Goal: Task Accomplishment & Management: Use online tool/utility

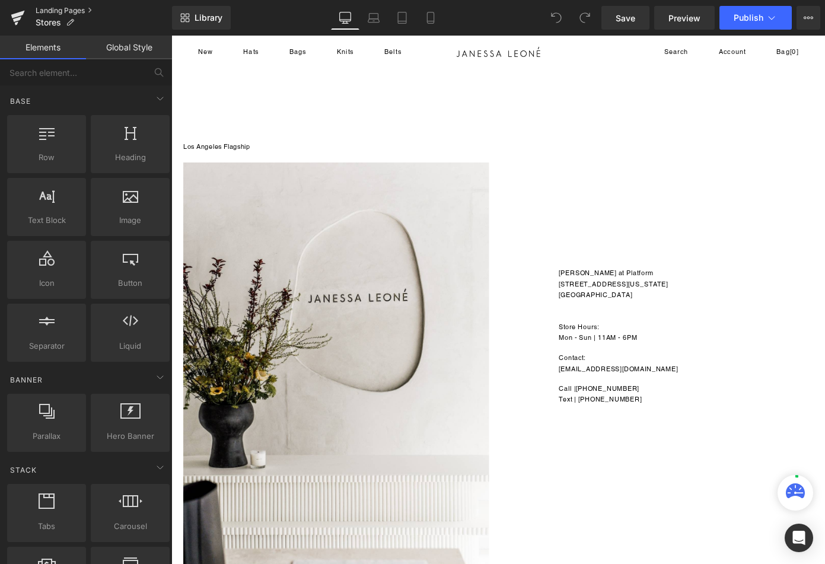
click at [50, 9] on link "Landing Pages" at bounding box center [104, 10] width 136 height 9
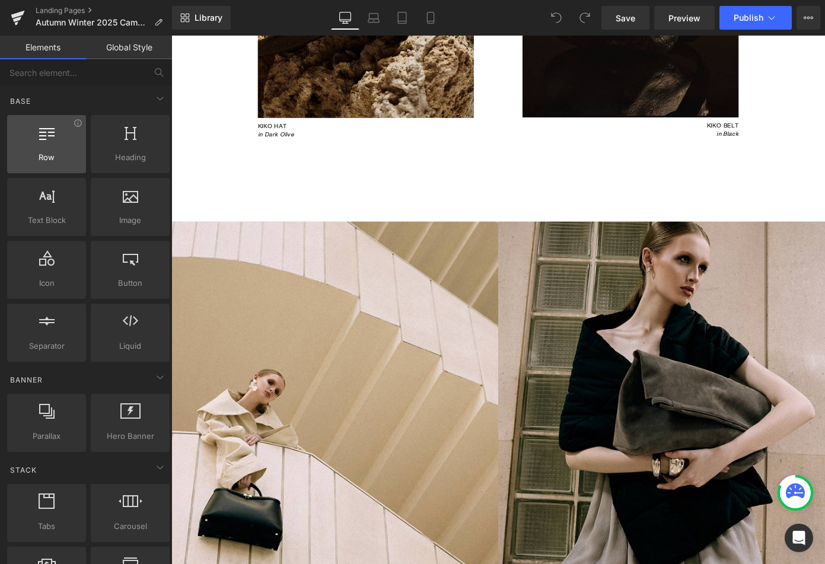
scroll to position [1706, 0]
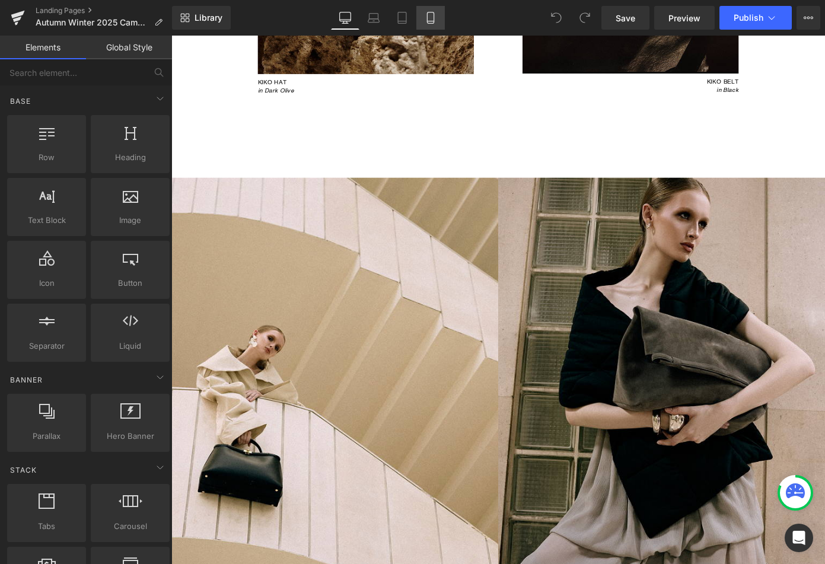
click at [428, 16] on icon at bounding box center [430, 18] width 12 height 12
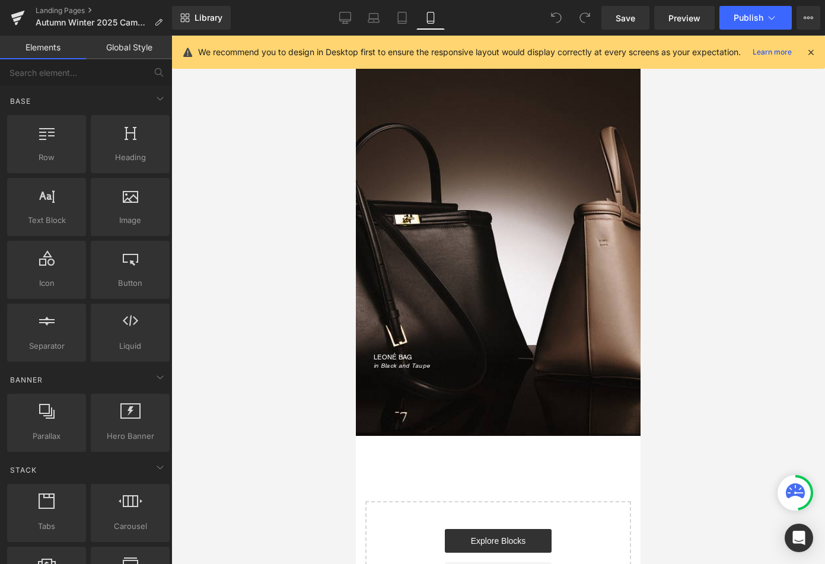
scroll to position [4754, 0]
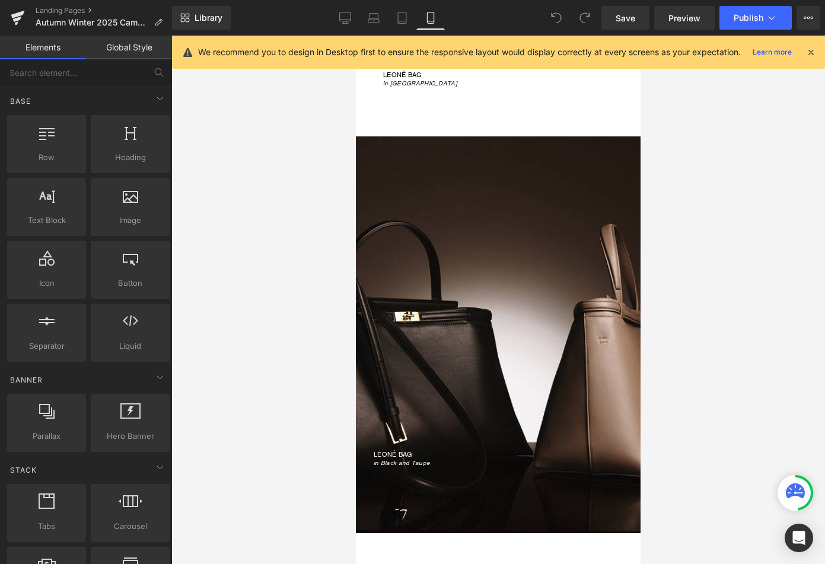
click at [496, 239] on div "LEONÉ BAG in Black and Taupe" at bounding box center [498, 335] width 285 height 266
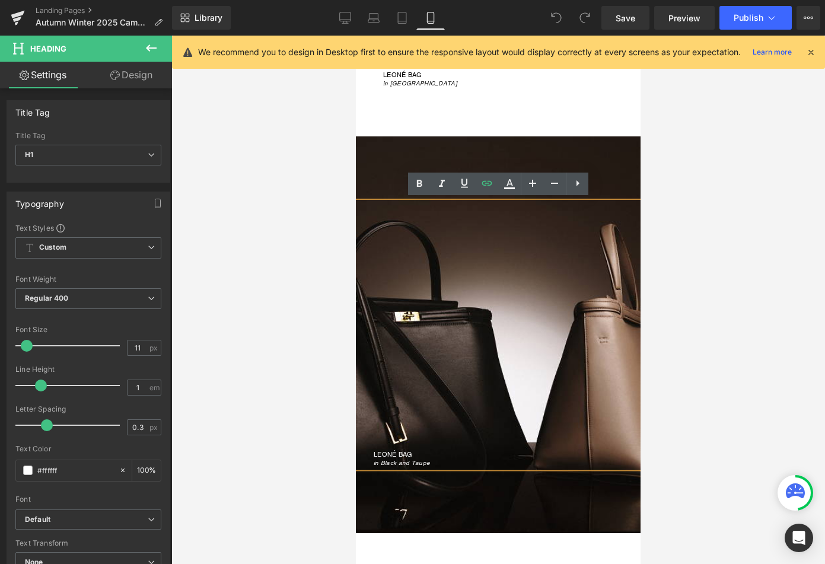
click at [396, 158] on div "LEONÉ BAG in Black and Taupe Heading" at bounding box center [498, 334] width 285 height 397
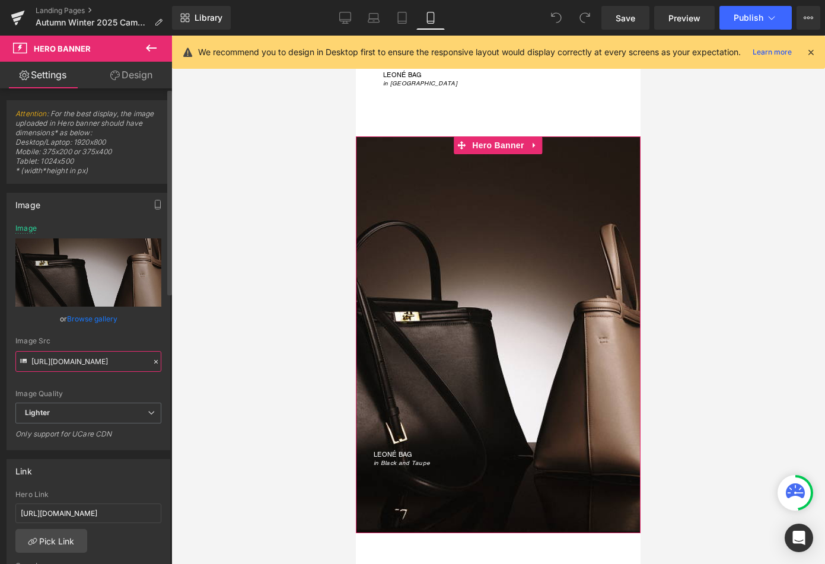
click at [68, 363] on input "[URL][DOMAIN_NAME]" at bounding box center [88, 361] width 146 height 21
paste input "[DOMAIN_NAME][URL][PHONE_NUMBER]"
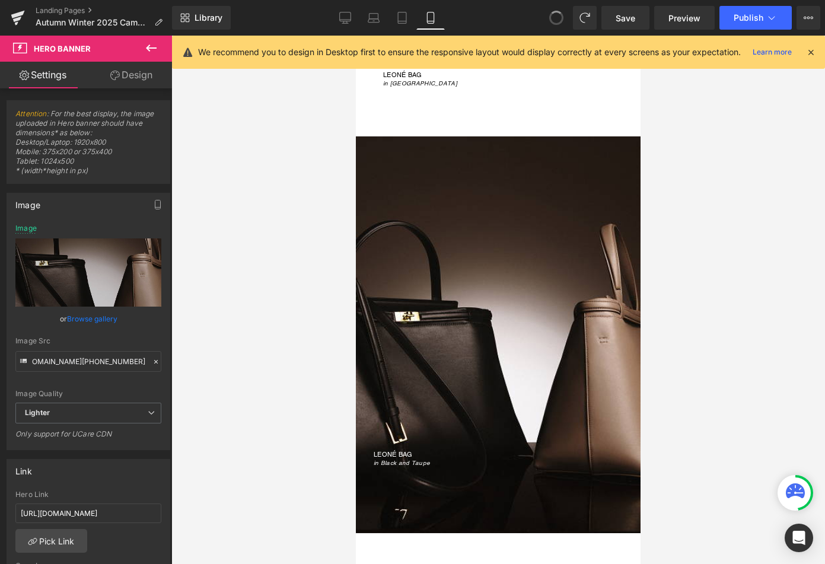
scroll to position [0, 0]
type input "[URL][DOMAIN_NAME][PHONE_NUMBER]"
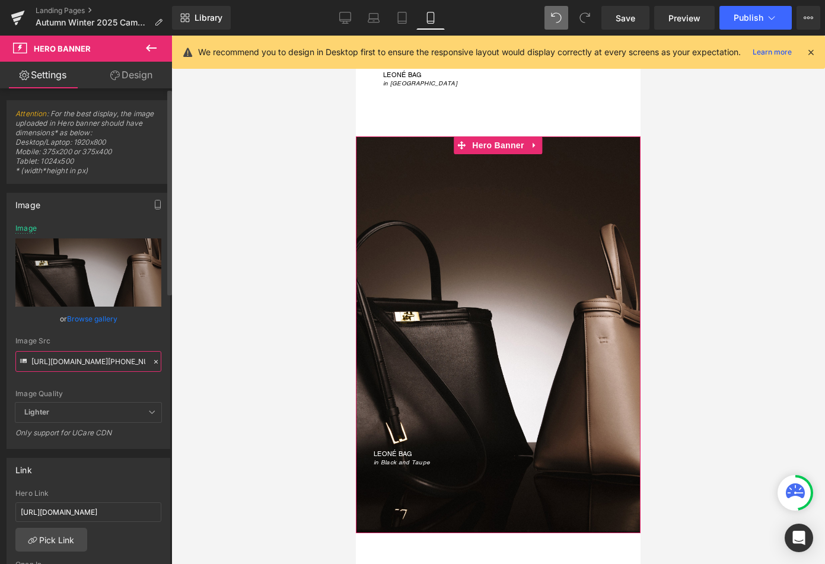
click at [78, 365] on input "[URL][DOMAIN_NAME][PHONE_NUMBER]" at bounding box center [88, 361] width 146 height 21
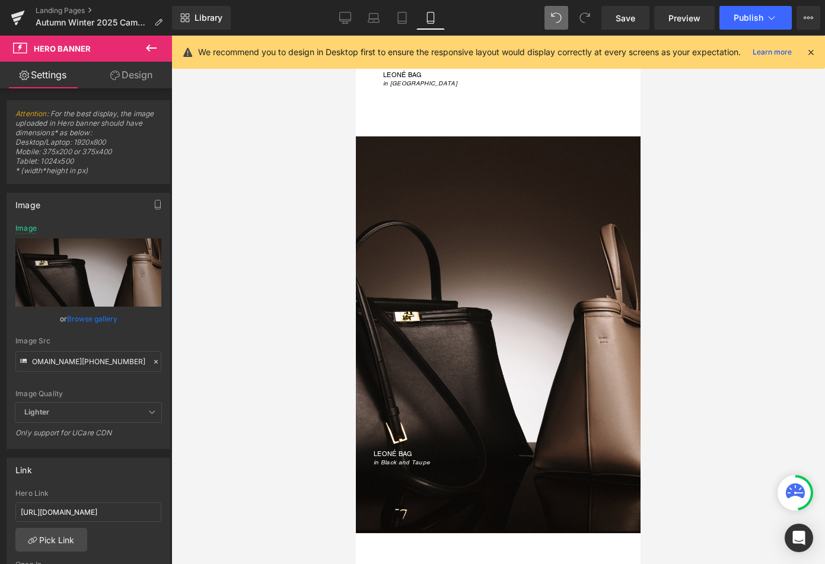
click at [219, 350] on div at bounding box center [497, 300] width 653 height 528
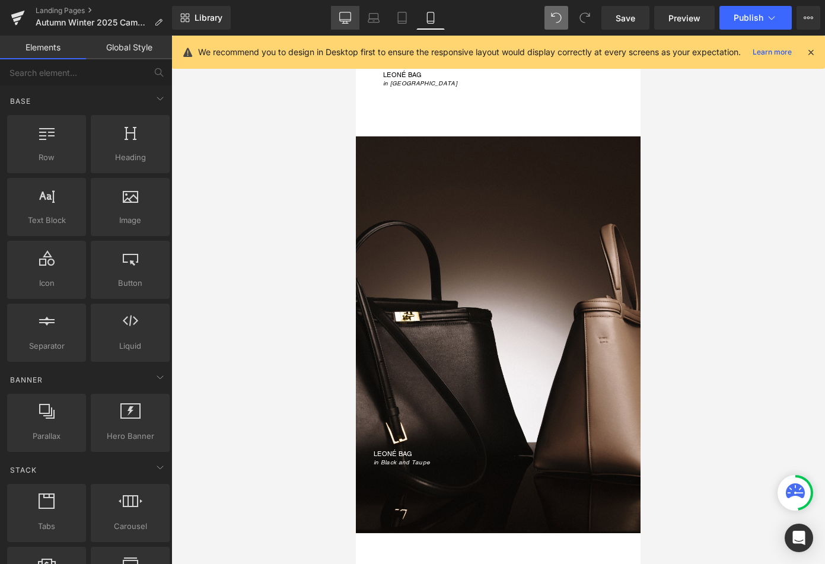
click at [346, 15] on icon at bounding box center [345, 18] width 12 height 12
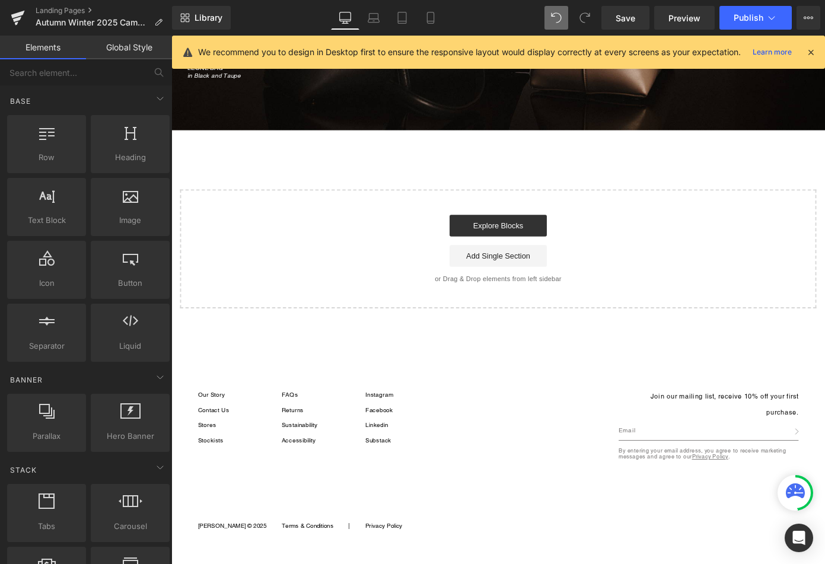
scroll to position [3252, 0]
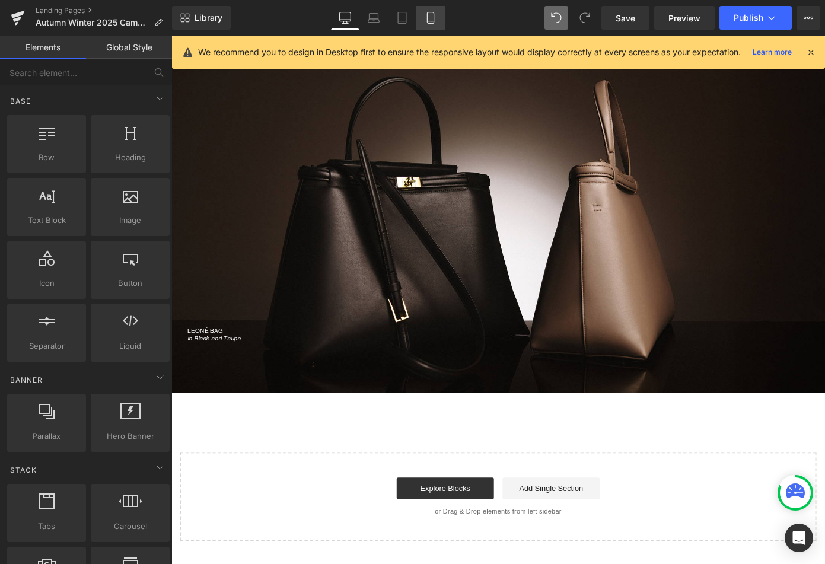
click at [435, 15] on icon at bounding box center [430, 18] width 12 height 12
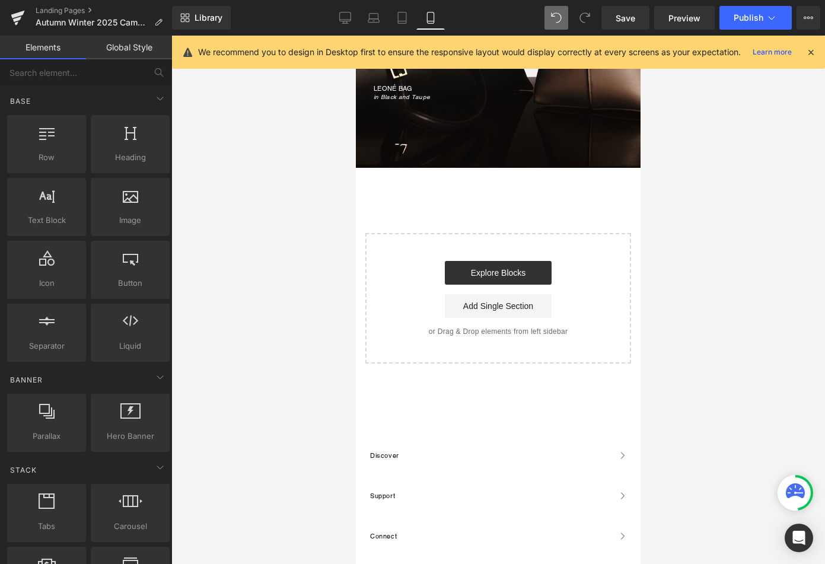
scroll to position [5118, 0]
click at [743, 17] on span "Publish" at bounding box center [748, 17] width 30 height 9
click at [748, 12] on button "Publish" at bounding box center [755, 18] width 72 height 24
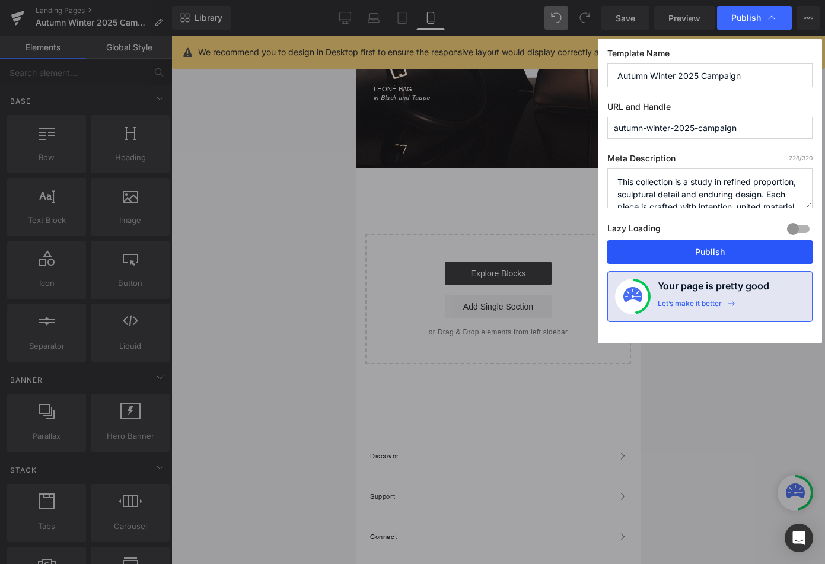
click at [688, 250] on button "Publish" at bounding box center [709, 252] width 205 height 24
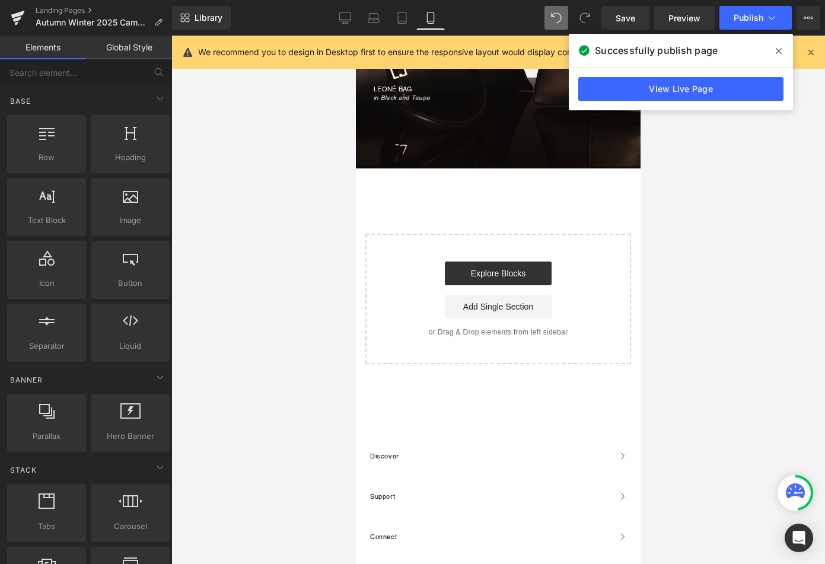
click at [669, 247] on div at bounding box center [497, 300] width 653 height 528
click at [778, 51] on icon at bounding box center [778, 51] width 6 height 6
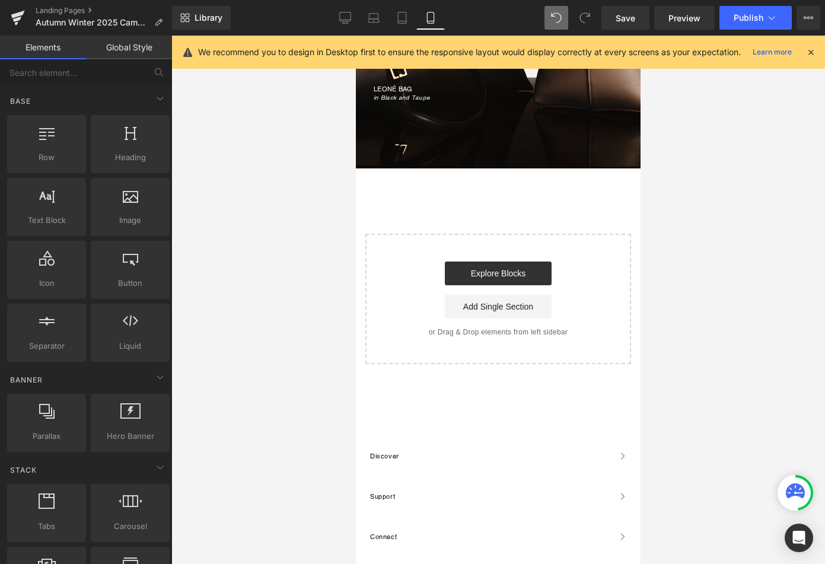
click at [670, 177] on div at bounding box center [497, 300] width 653 height 528
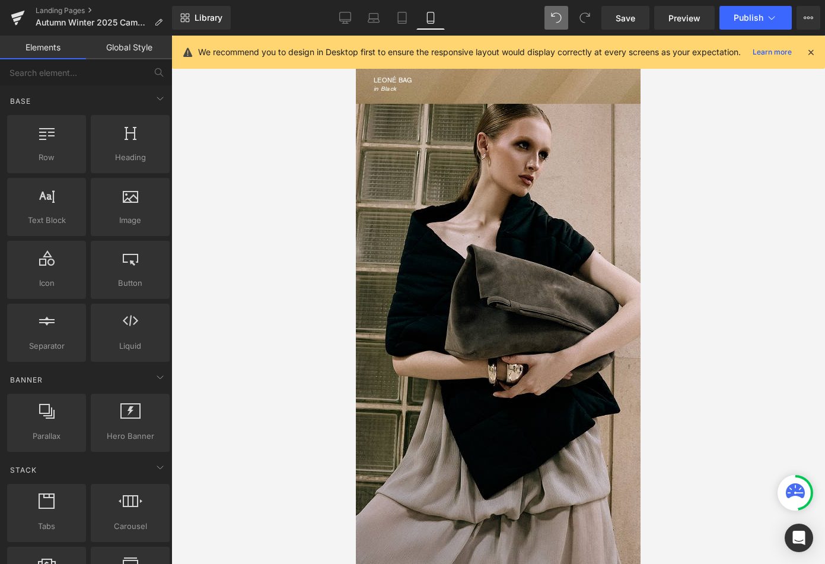
scroll to position [3358, 0]
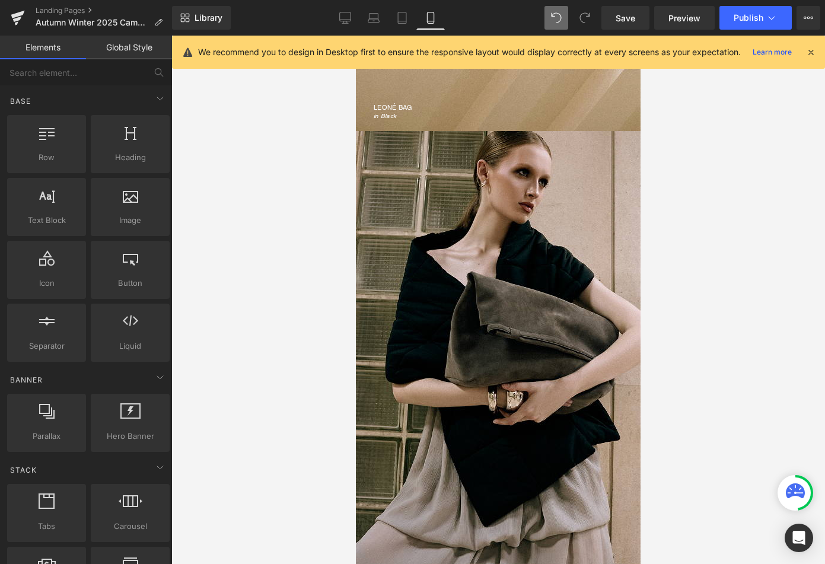
click at [458, 175] on div at bounding box center [498, 427] width 285 height 593
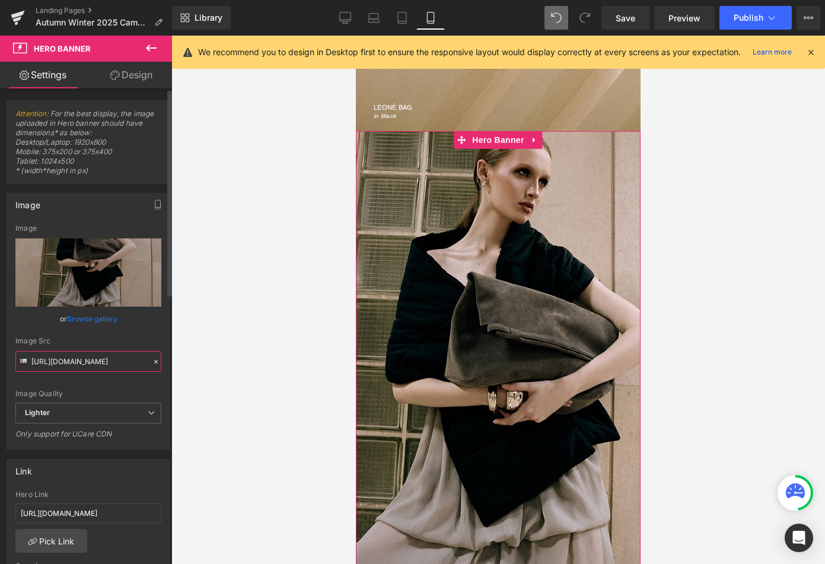
click at [76, 362] on input "[URL][DOMAIN_NAME]" at bounding box center [88, 361] width 146 height 21
paste input "[DOMAIN_NAME][URL][PHONE_NUMBER]"
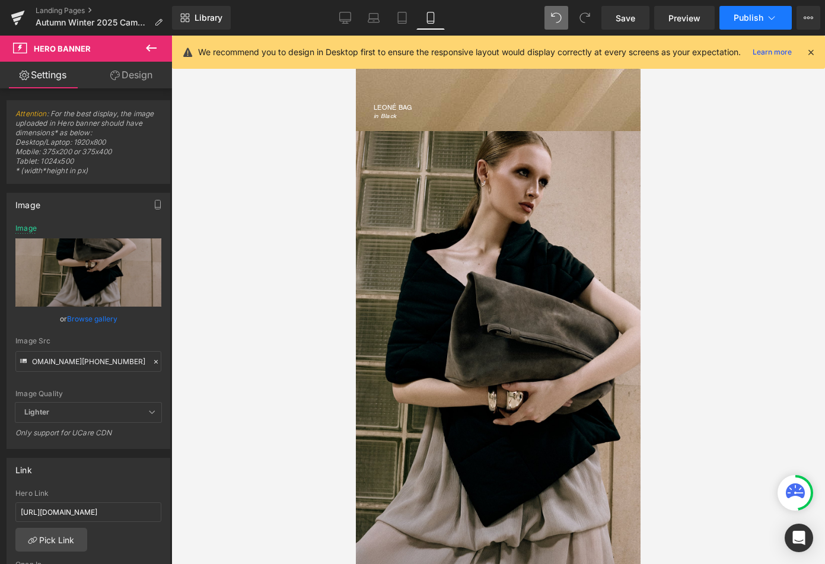
click at [762, 15] on span "Publish" at bounding box center [748, 17] width 30 height 9
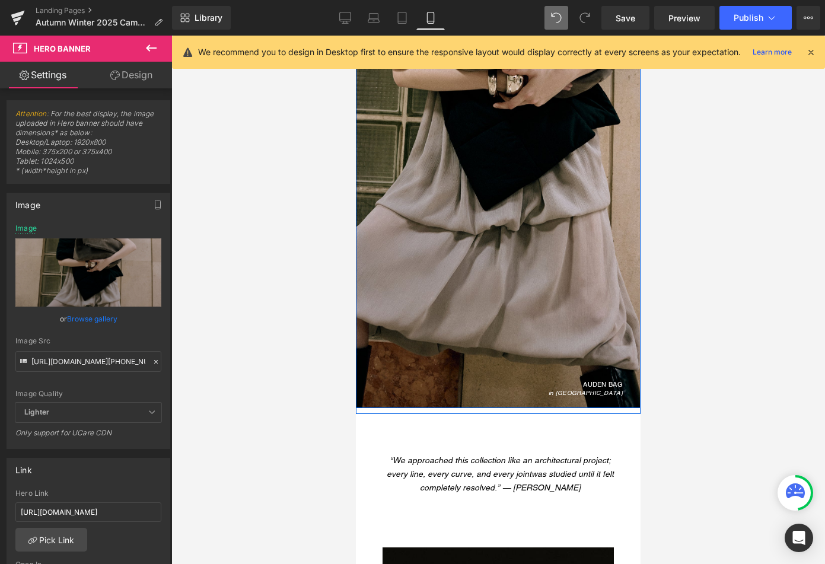
scroll to position [3704, 0]
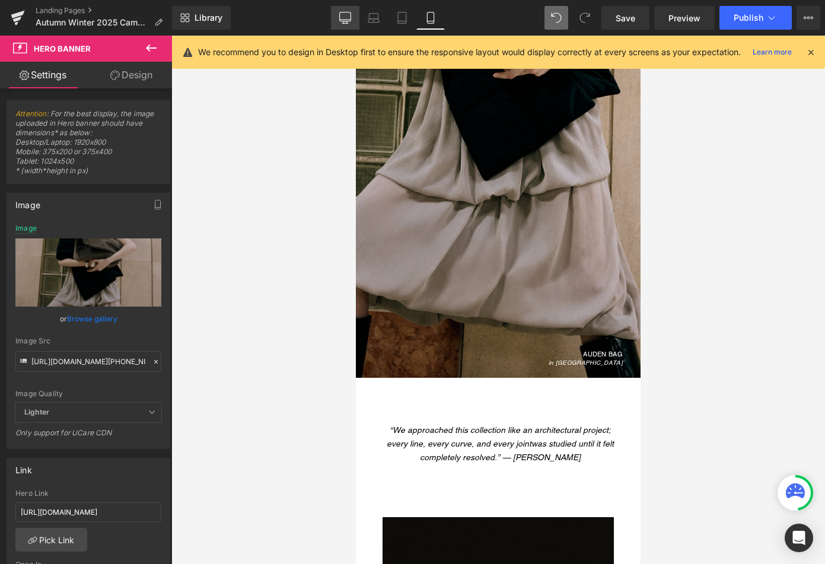
click at [344, 20] on icon at bounding box center [345, 18] width 12 height 12
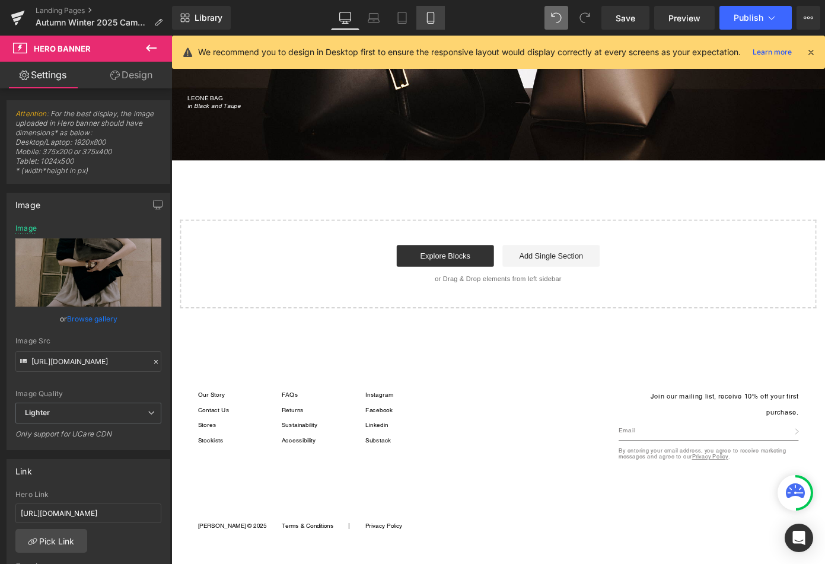
scroll to position [1683, 0]
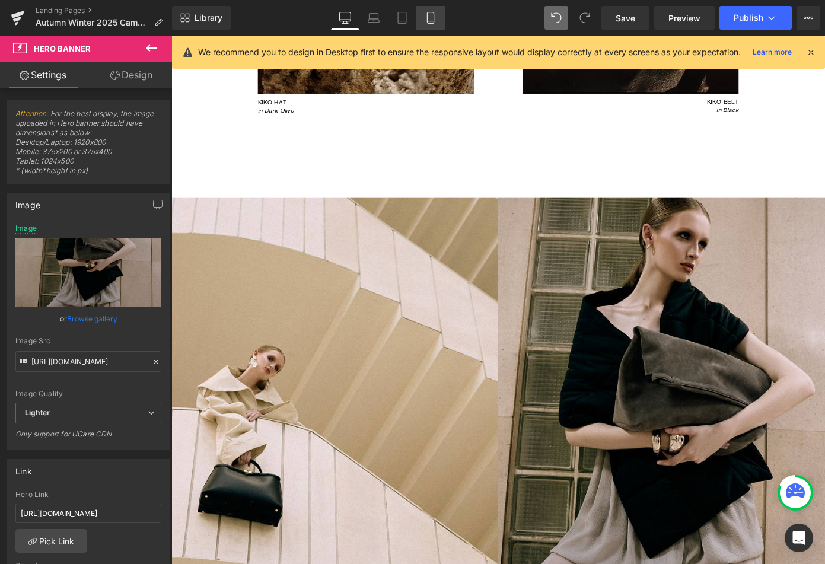
click at [430, 18] on icon at bounding box center [430, 18] width 12 height 12
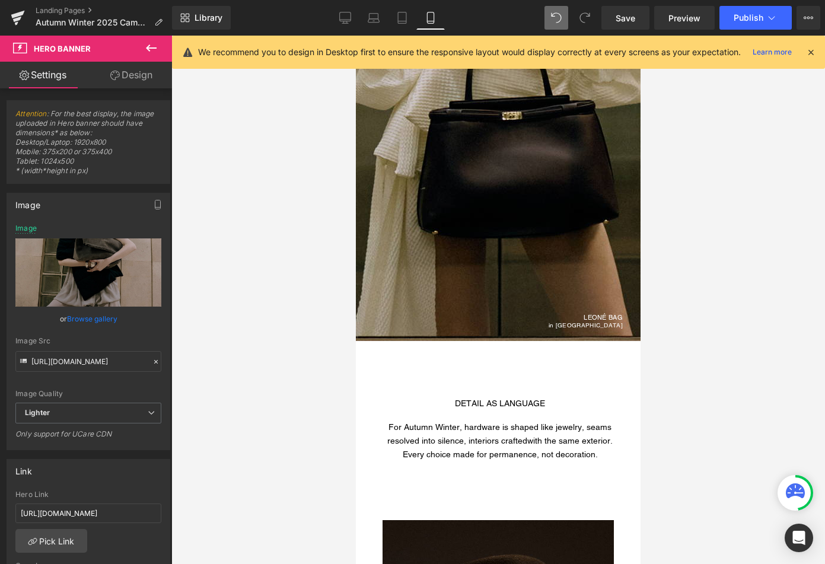
type input "[URL][DOMAIN_NAME][PHONE_NUMBER]"
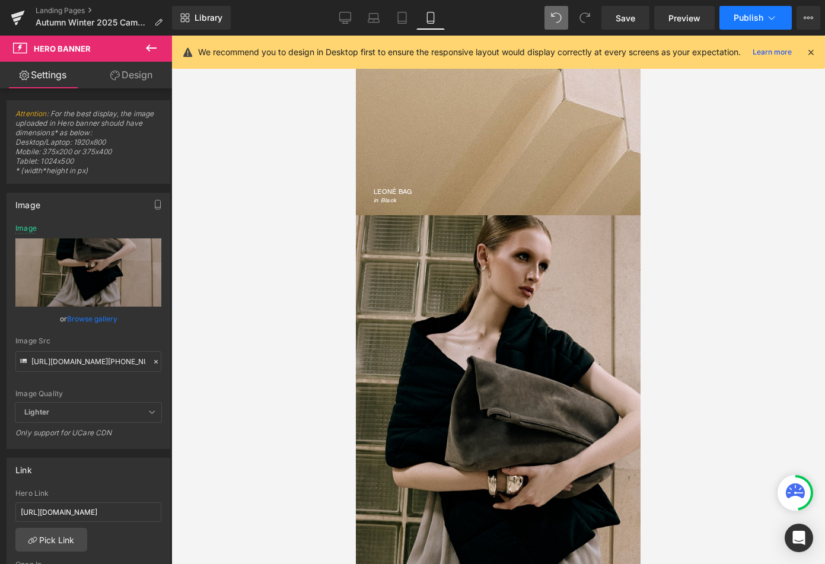
scroll to position [3273, 0]
click at [762, 15] on span "Publish" at bounding box center [748, 17] width 30 height 9
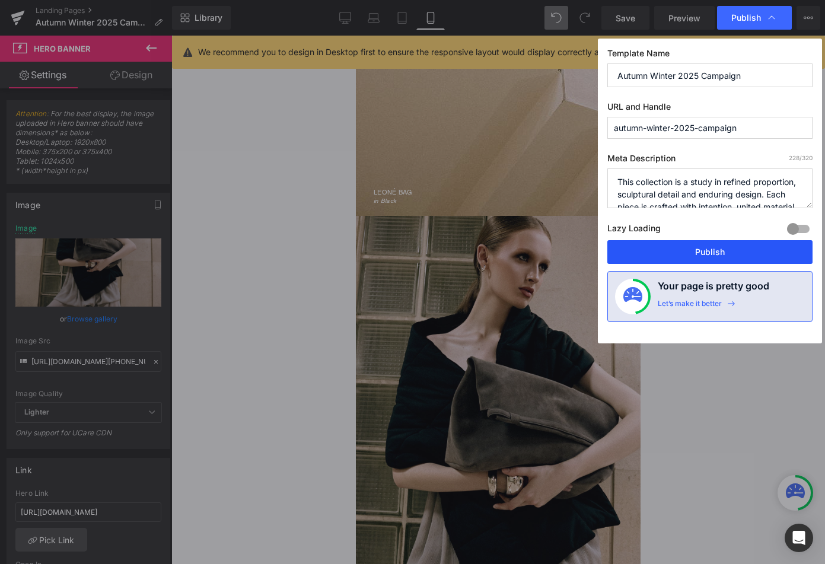
click at [684, 249] on button "Publish" at bounding box center [709, 252] width 205 height 24
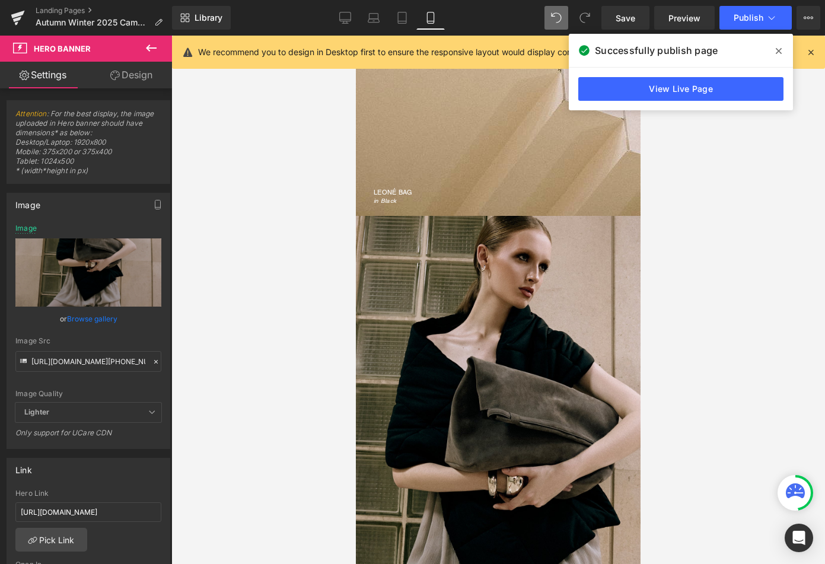
click at [664, 249] on div at bounding box center [497, 300] width 653 height 528
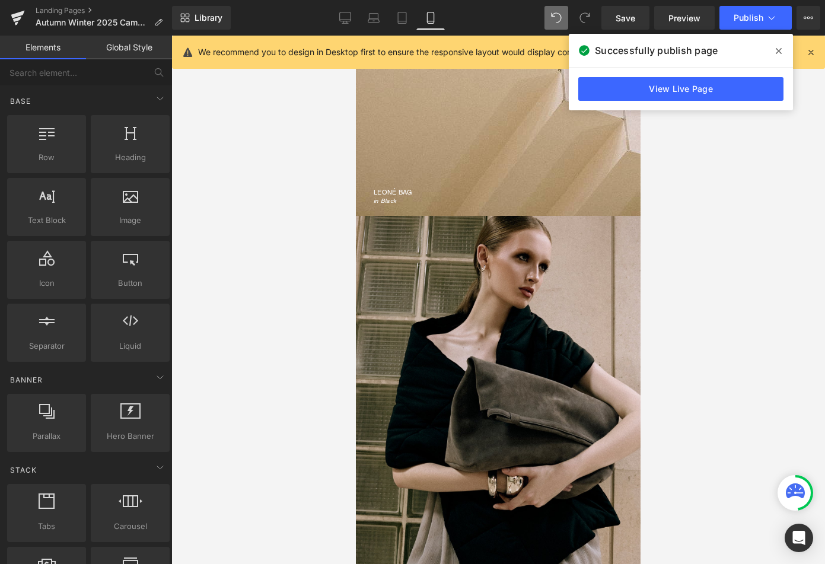
click at [780, 44] on span at bounding box center [778, 50] width 19 height 19
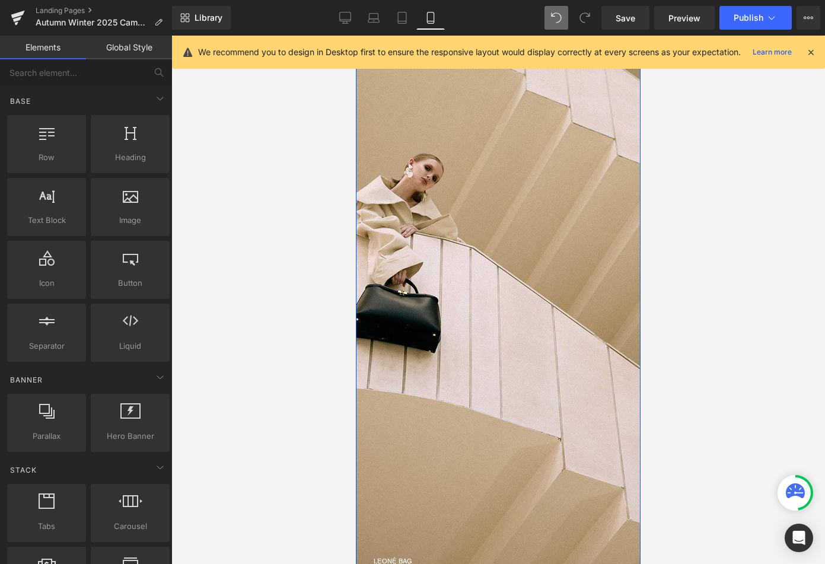
scroll to position [2879, 0]
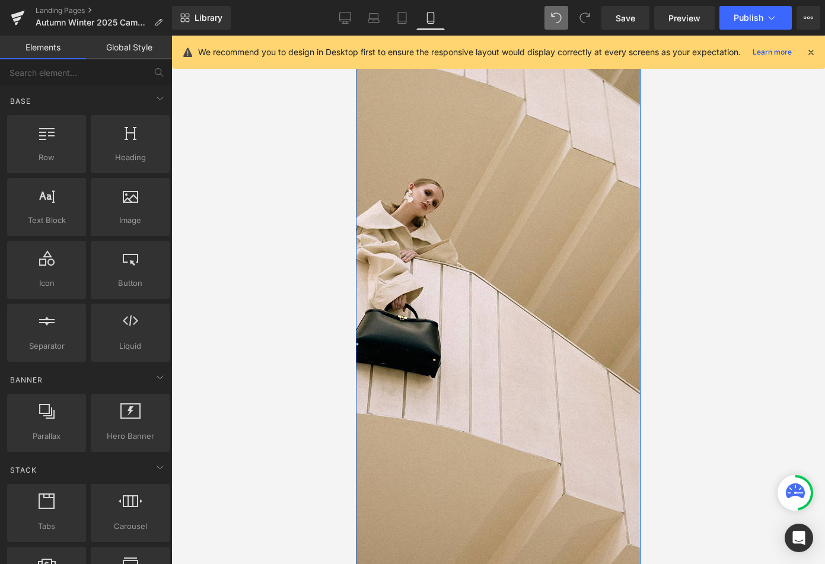
click at [483, 123] on div at bounding box center [498, 313] width 285 height 593
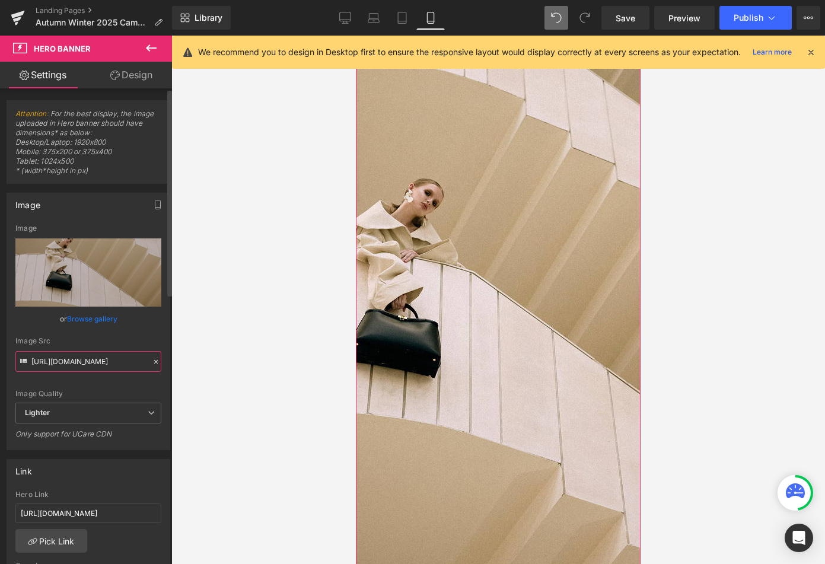
click at [84, 362] on input "[URL][DOMAIN_NAME]" at bounding box center [88, 361] width 146 height 21
paste input "[DOMAIN_NAME][URL][PHONE_NUMBER]"
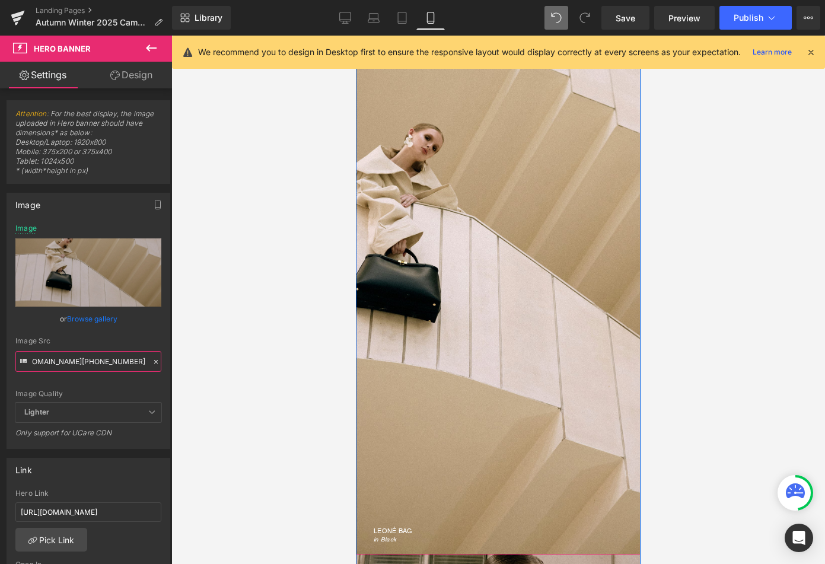
scroll to position [2778, 0]
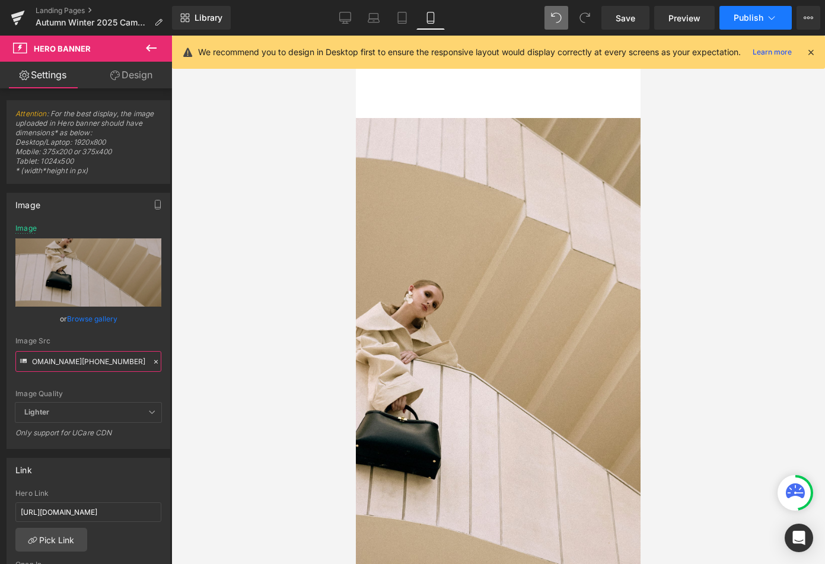
type input "[URL][DOMAIN_NAME][PHONE_NUMBER]"
click at [739, 20] on span "Publish" at bounding box center [748, 17] width 30 height 9
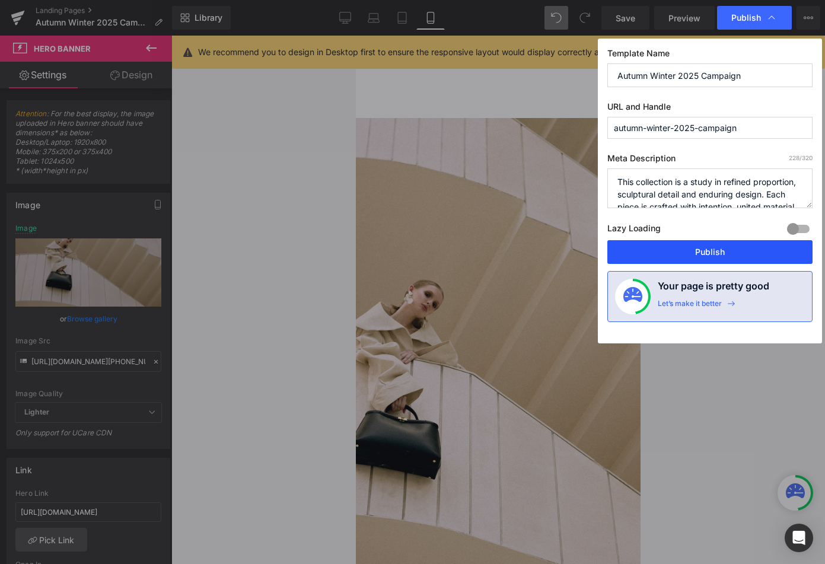
click at [672, 250] on button "Publish" at bounding box center [709, 252] width 205 height 24
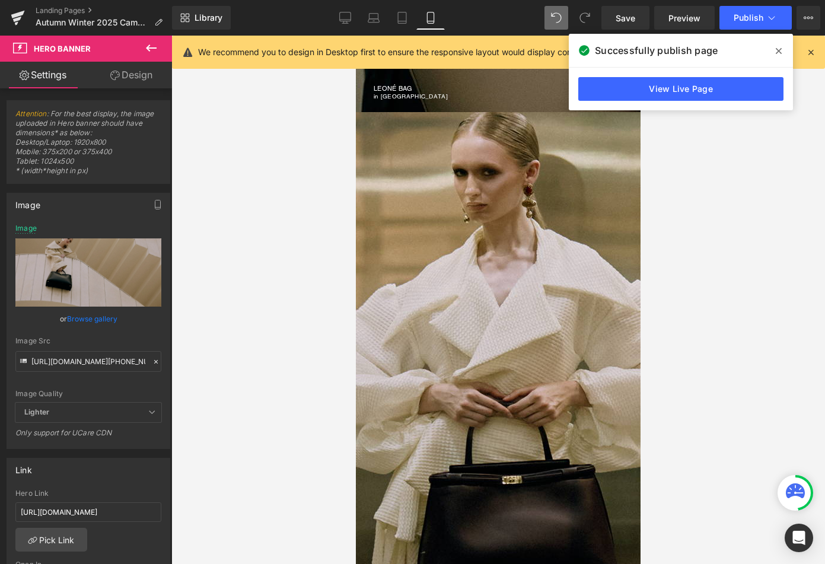
scroll to position [1294, 0]
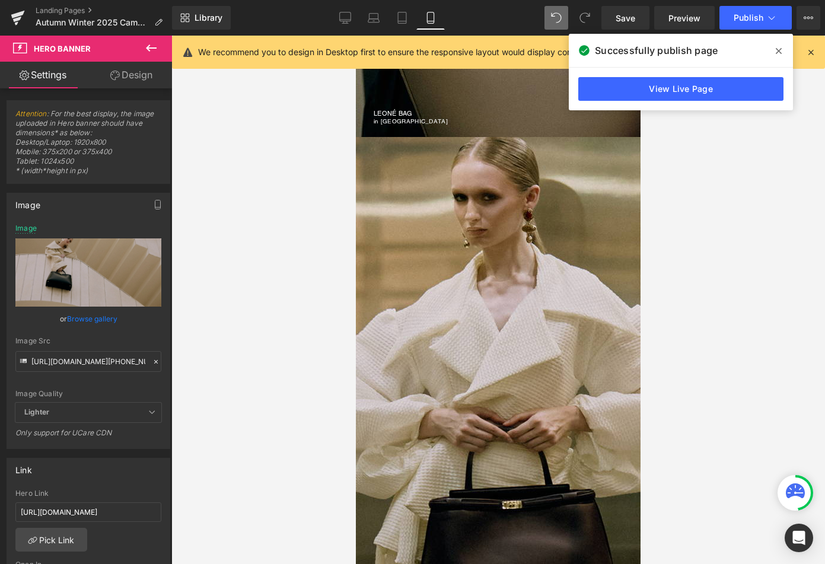
click at [495, 212] on div at bounding box center [498, 433] width 285 height 593
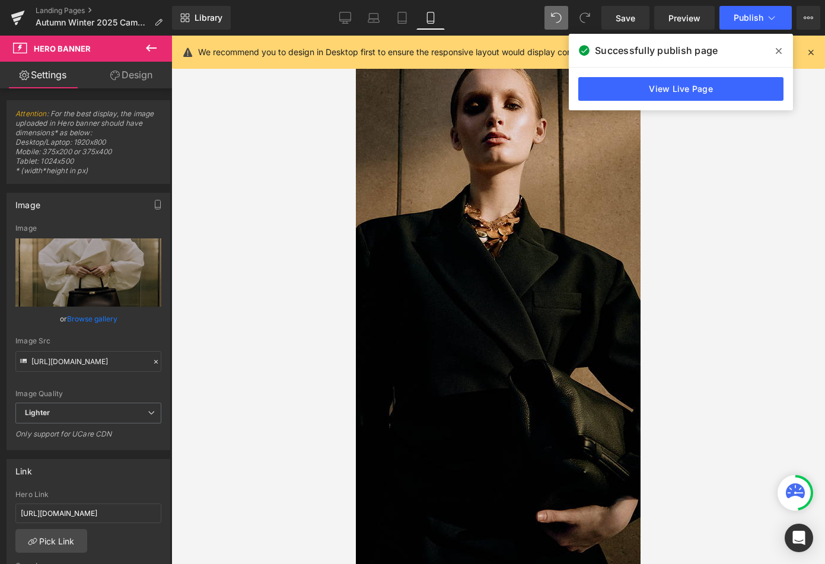
scroll to position [0, 0]
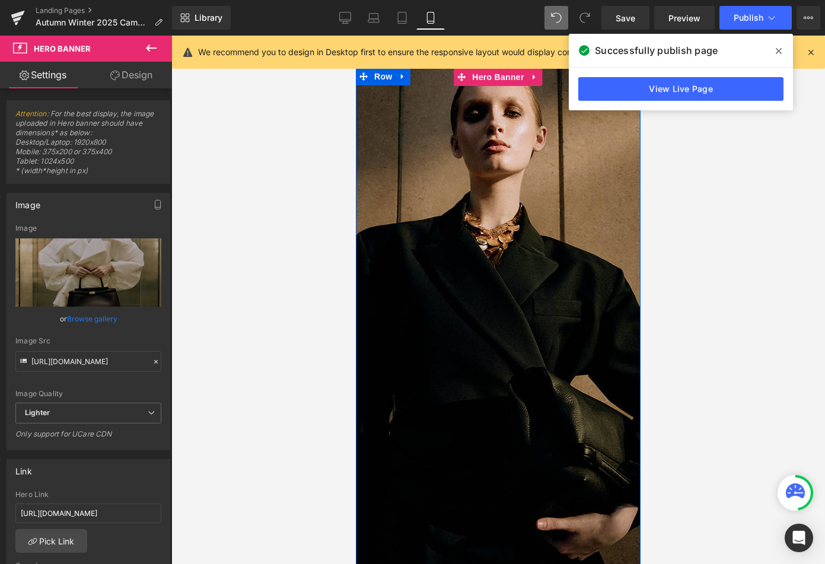
click at [459, 202] on div at bounding box center [498, 364] width 285 height 593
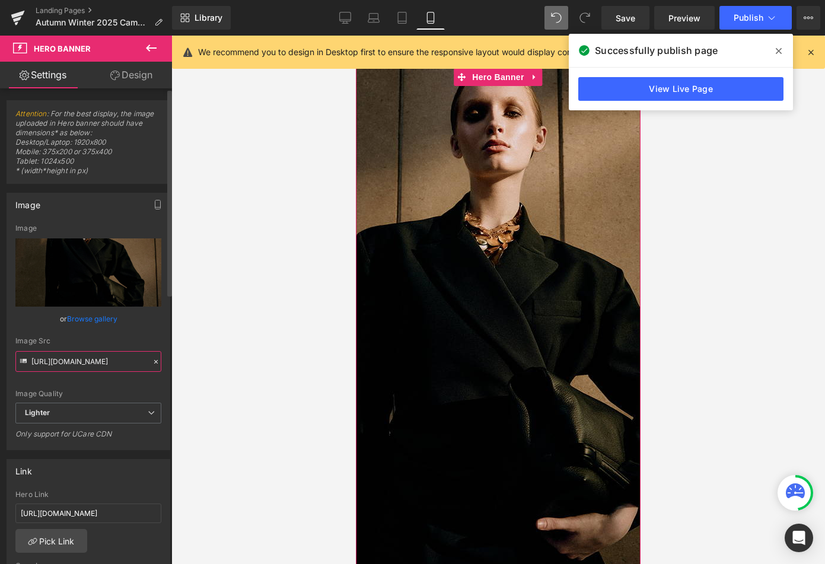
click at [75, 359] on input "[URL][DOMAIN_NAME]" at bounding box center [88, 361] width 146 height 21
paste input "[DOMAIN_NAME][URL][PHONE_NUMBER]"
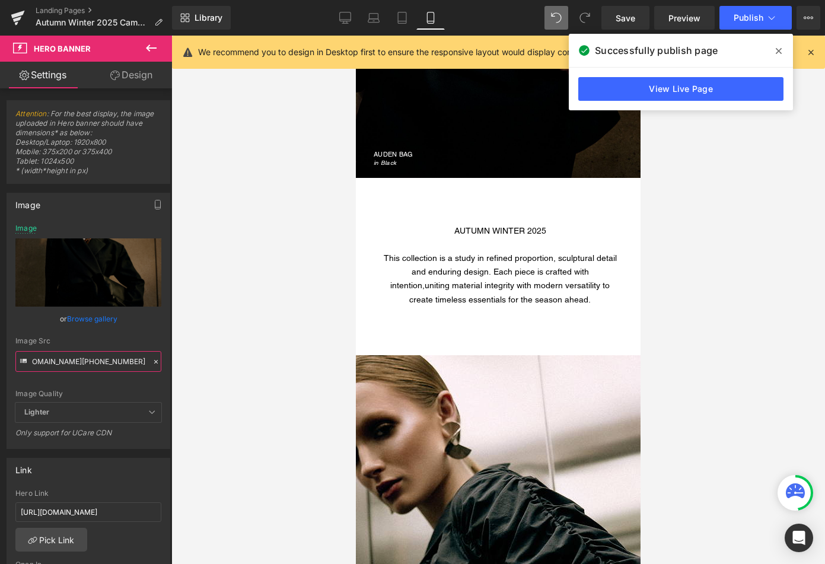
scroll to position [489, 0]
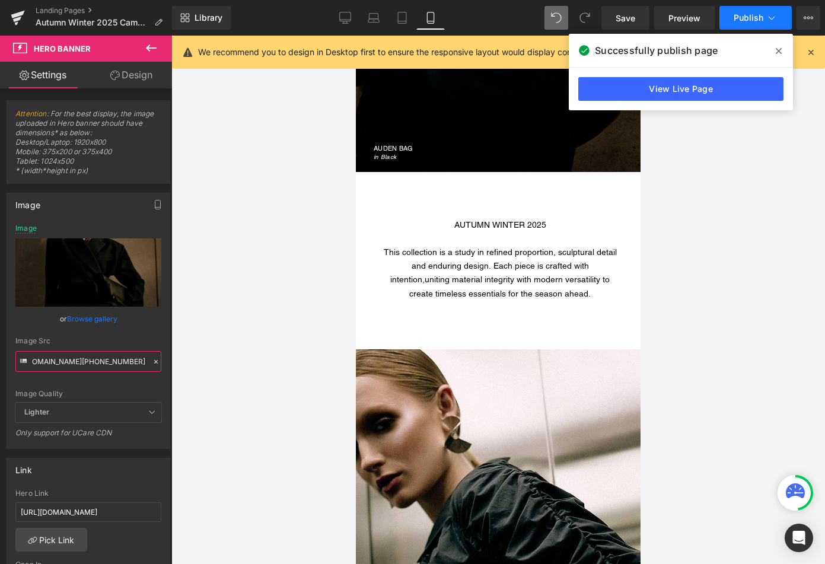
type input "[URL][DOMAIN_NAME][PHONE_NUMBER]"
click at [767, 21] on icon at bounding box center [771, 18] width 12 height 12
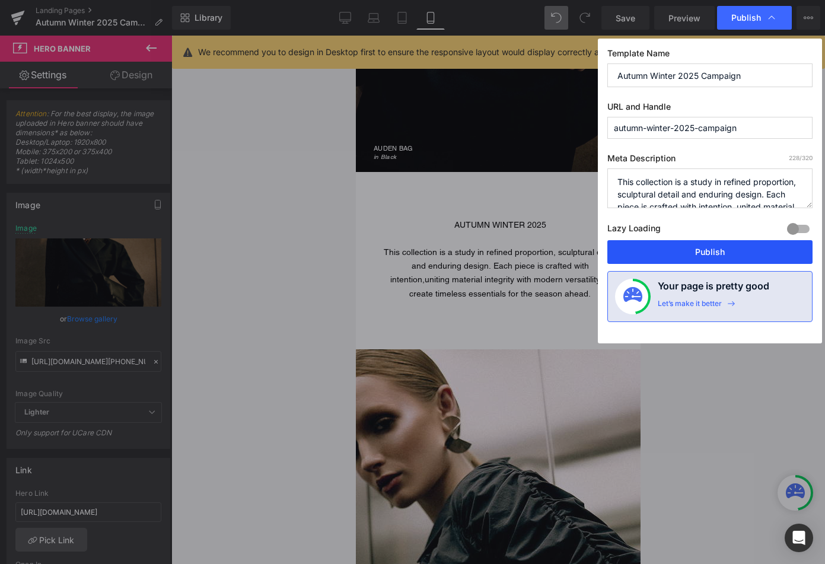
click at [700, 252] on button "Publish" at bounding box center [709, 252] width 205 height 24
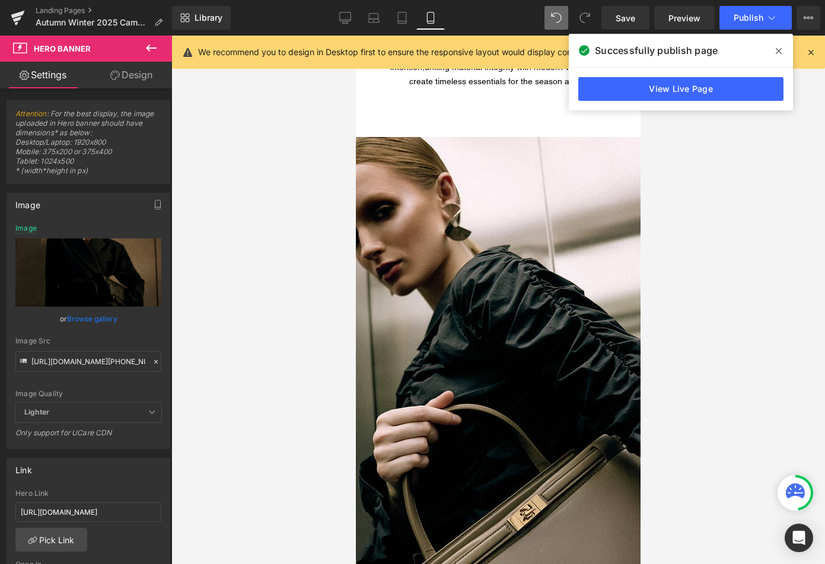
scroll to position [702, 0]
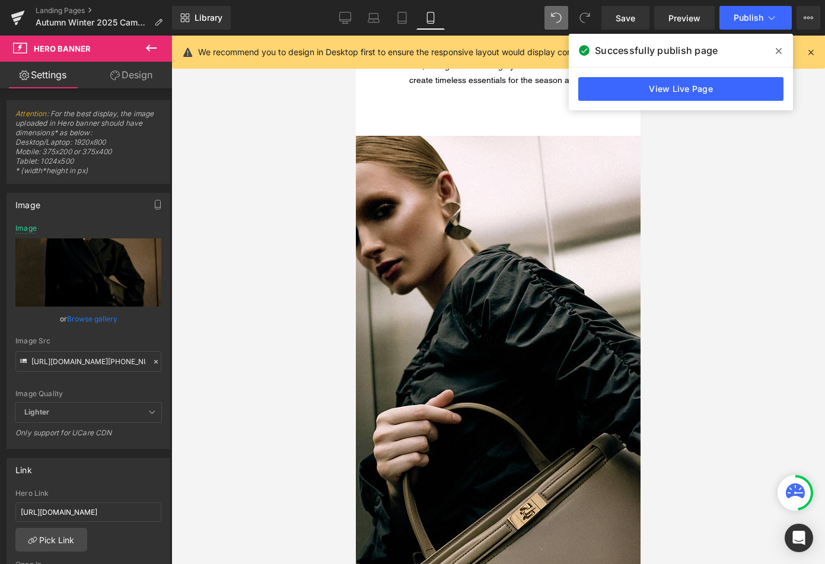
click at [458, 253] on div at bounding box center [498, 432] width 285 height 593
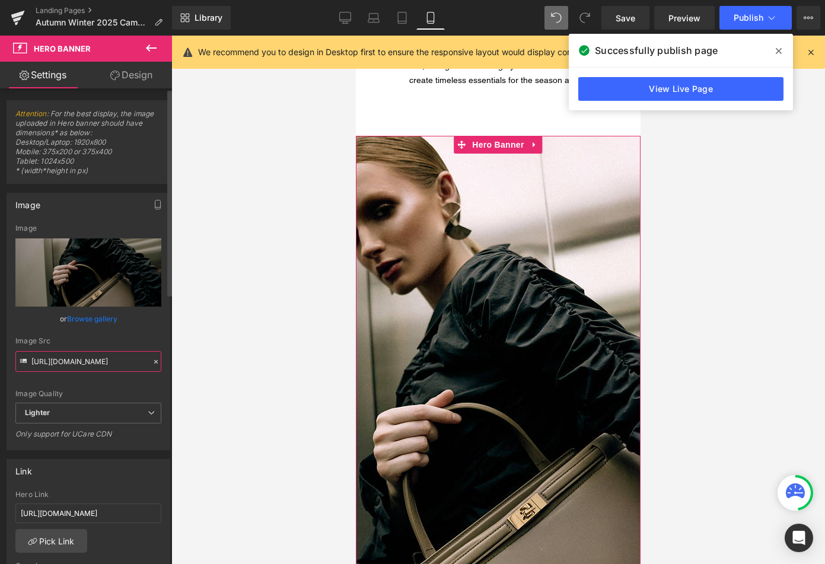
click at [71, 357] on input "[URL][DOMAIN_NAME]" at bounding box center [88, 361] width 146 height 21
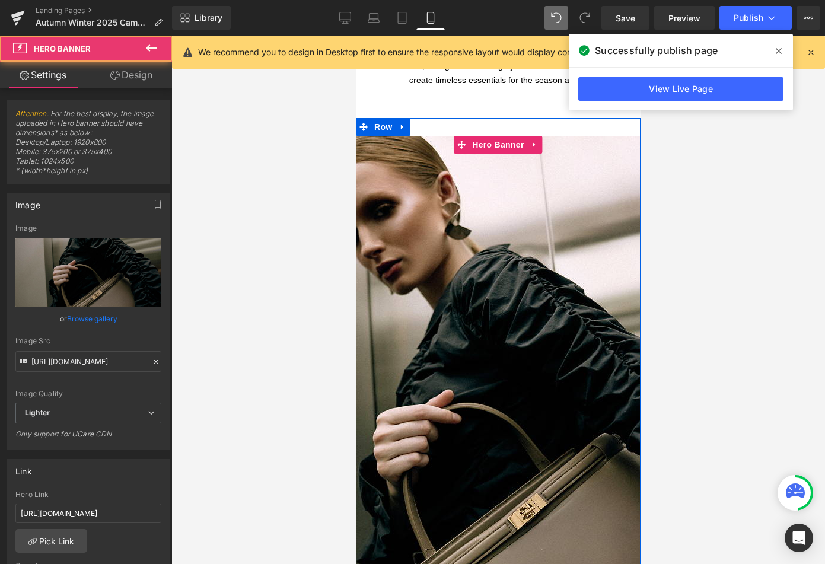
click at [487, 253] on div at bounding box center [498, 432] width 285 height 593
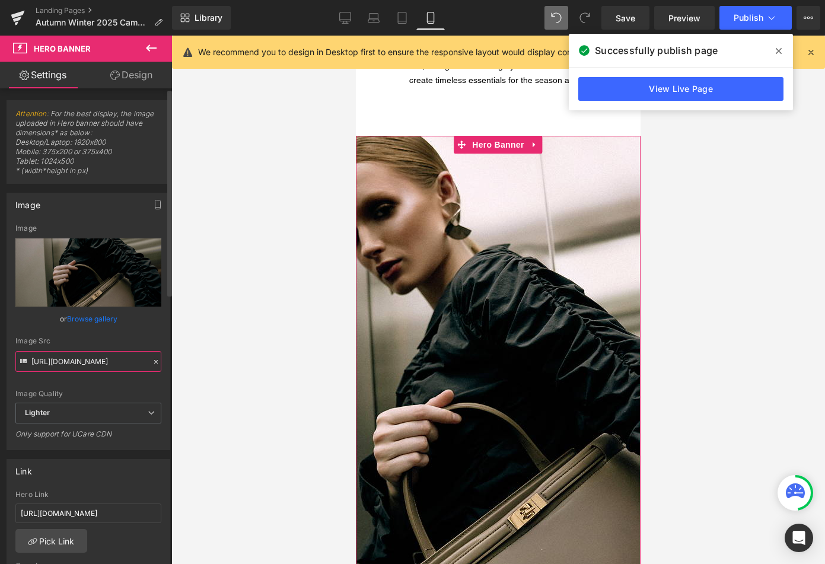
click at [71, 357] on input "[URL][DOMAIN_NAME]" at bounding box center [88, 361] width 146 height 21
paste input "[DOMAIN_NAME][URL][PHONE_NUMBER]"
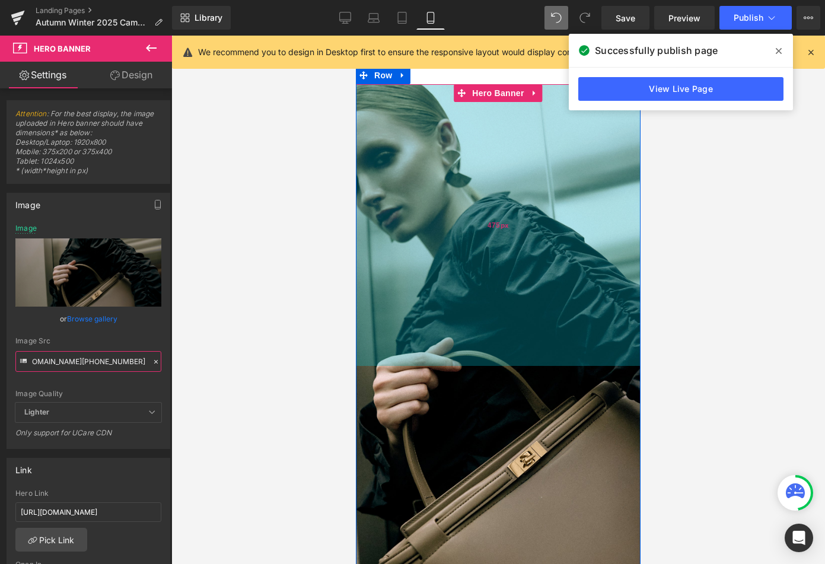
scroll to position [755, 0]
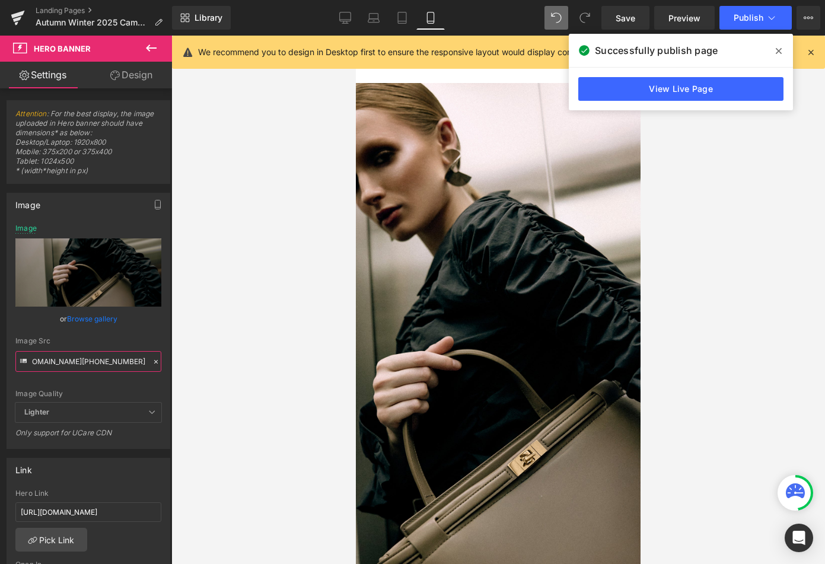
type input "[URL][DOMAIN_NAME][PHONE_NUMBER]"
click at [779, 48] on icon at bounding box center [778, 50] width 6 height 9
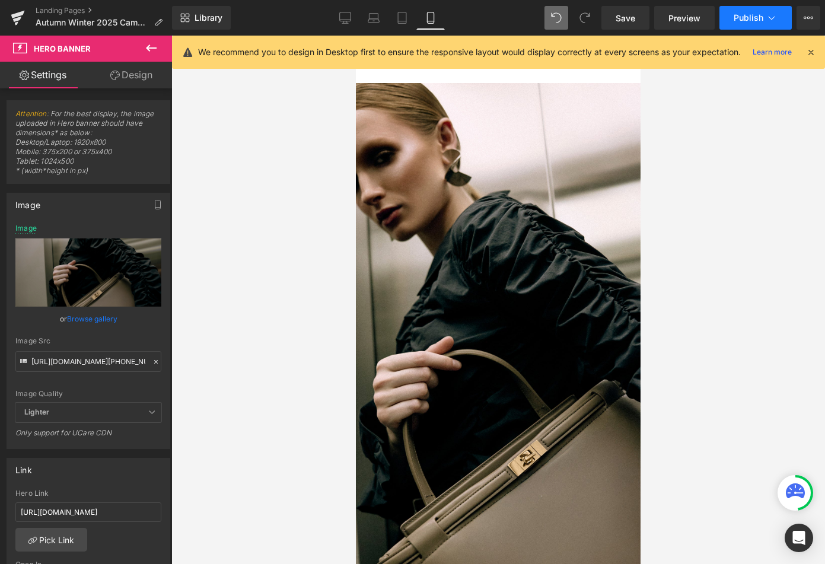
click at [768, 20] on icon at bounding box center [771, 18] width 12 height 12
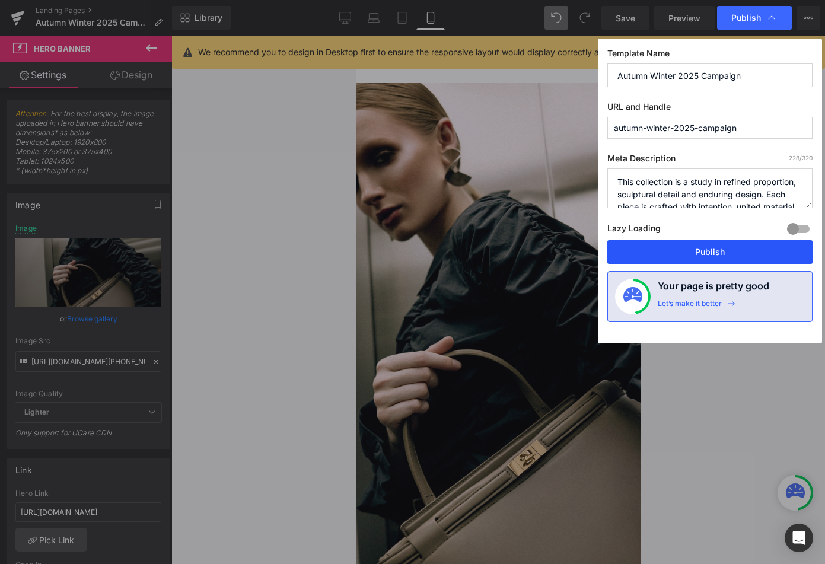
click at [727, 250] on button "Publish" at bounding box center [709, 252] width 205 height 24
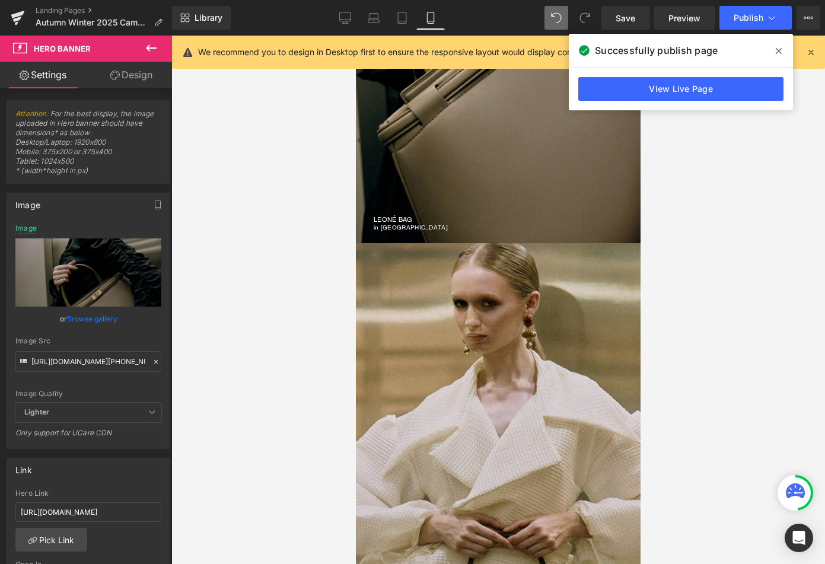
scroll to position [1202, 0]
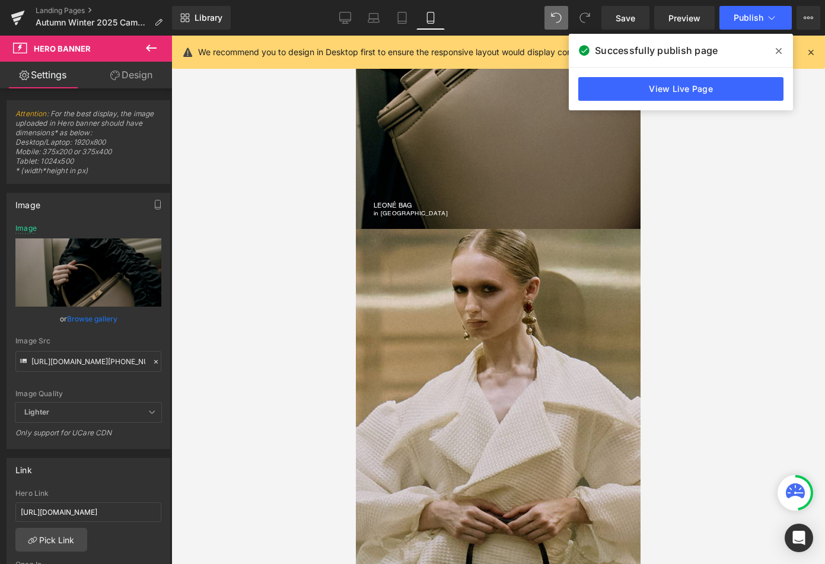
click at [442, 302] on div at bounding box center [498, 525] width 285 height 593
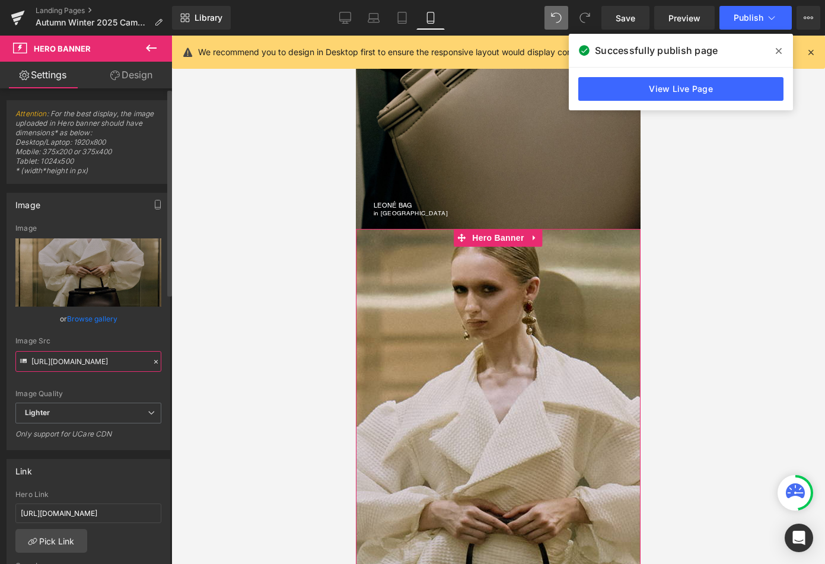
click at [100, 360] on input "[URL][DOMAIN_NAME]" at bounding box center [88, 361] width 146 height 21
paste input "[DOMAIN_NAME][URL][PHONE_NUMBER]"
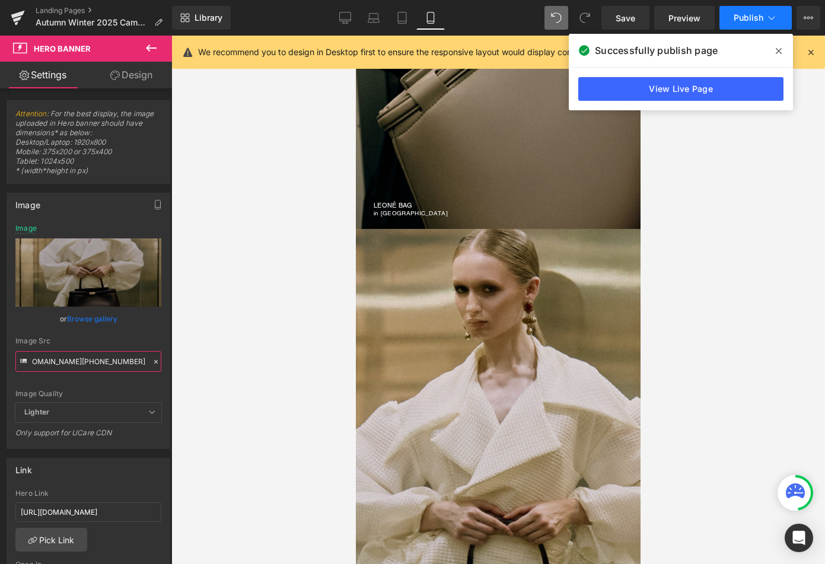
type input "[URL][DOMAIN_NAME][PHONE_NUMBER]"
click at [750, 21] on span "Publish" at bounding box center [748, 17] width 30 height 9
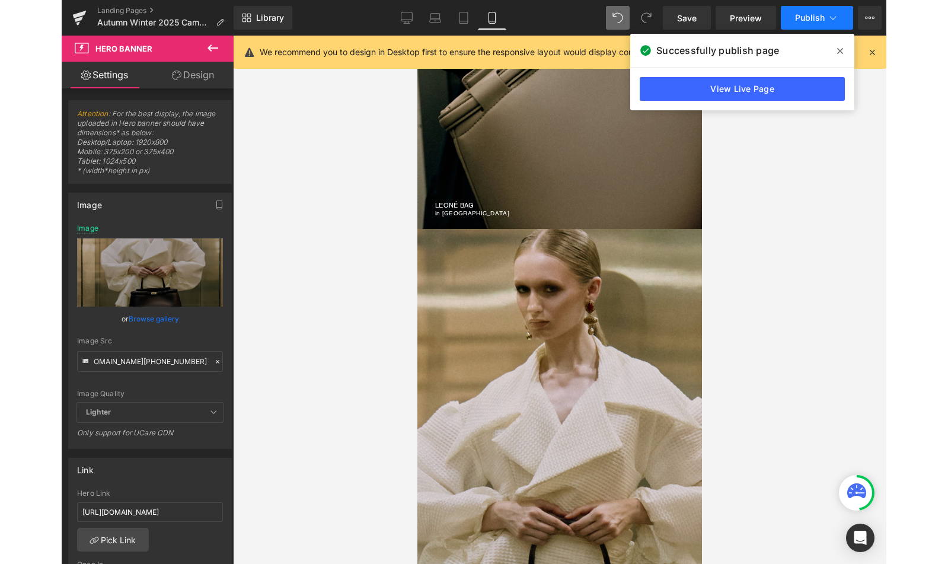
scroll to position [0, 0]
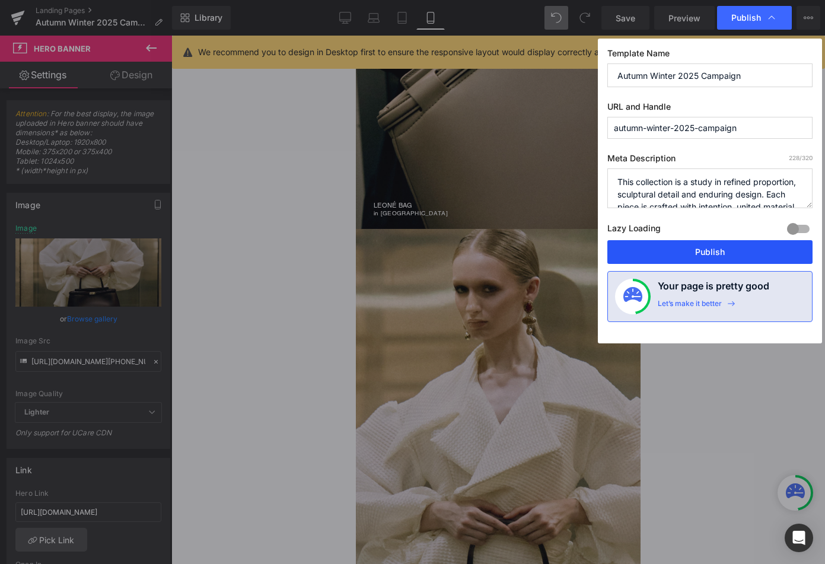
click at [702, 255] on button "Publish" at bounding box center [709, 252] width 205 height 24
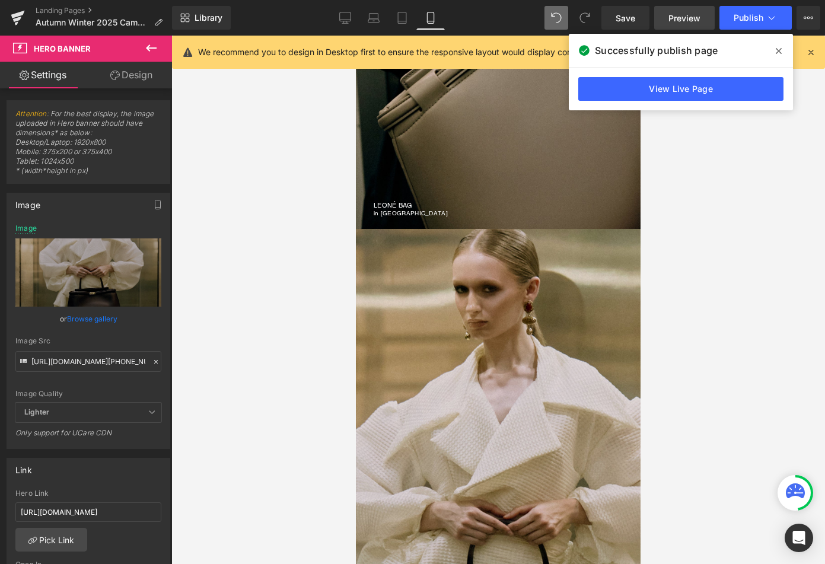
click at [685, 16] on span "Preview" at bounding box center [684, 18] width 32 height 12
